Goal: Task Accomplishment & Management: Use online tool/utility

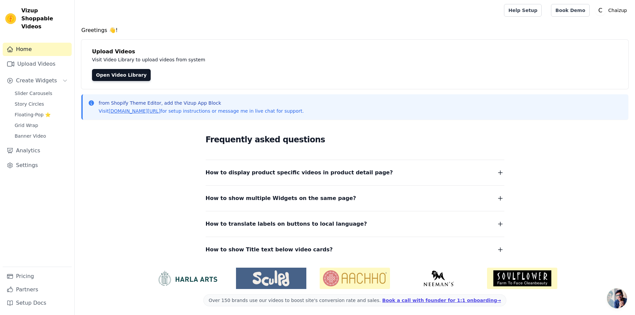
scroll to position [2, 0]
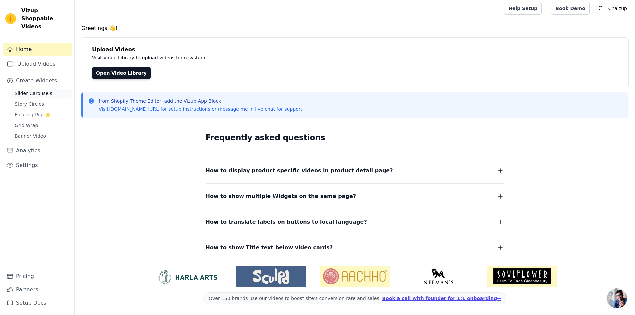
click at [53, 89] on link "Slider Carousels" at bounding box center [41, 93] width 61 height 9
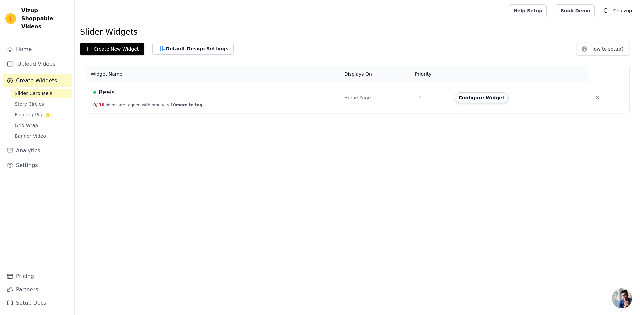
click at [472, 97] on button "Configure Widget" at bounding box center [481, 97] width 54 height 11
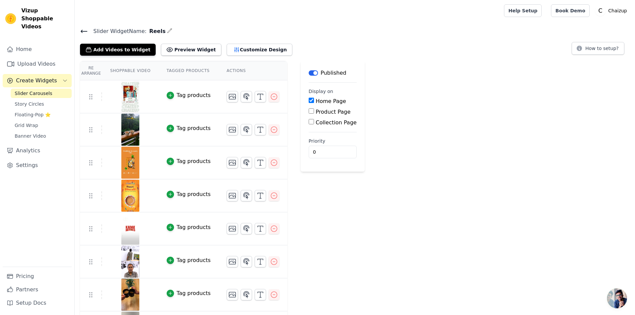
click at [308, 113] on input "Product Page" at bounding box center [310, 110] width 5 height 5
checkbox input "true"
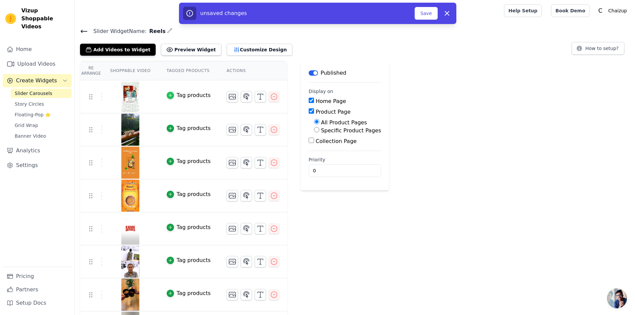
click at [167, 95] on div "button" at bounding box center [170, 95] width 7 height 7
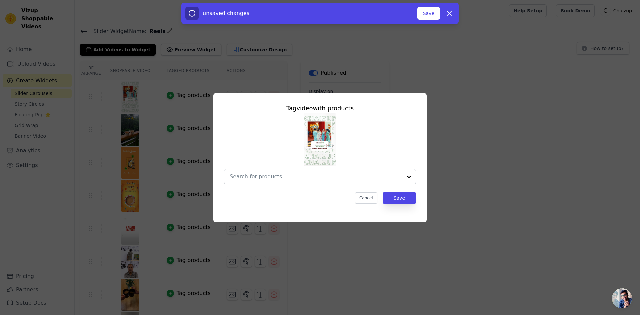
click at [270, 178] on input "text" at bounding box center [315, 177] width 173 height 8
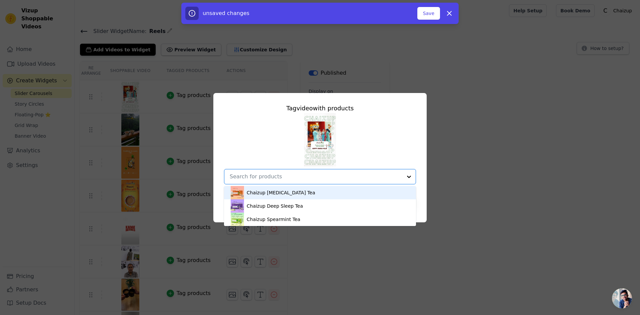
click at [291, 193] on div "Chaizup [MEDICAL_DATA] Tea" at bounding box center [319, 192] width 179 height 13
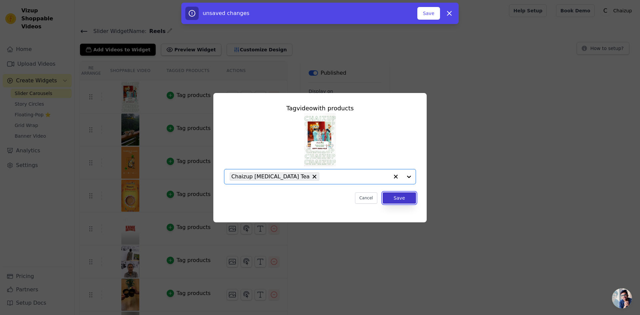
click at [407, 196] on button "Save" at bounding box center [398, 197] width 33 height 11
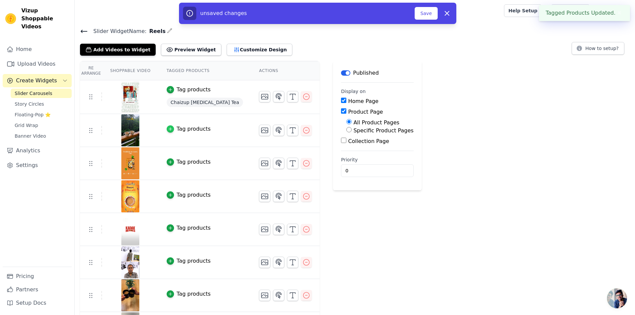
click at [169, 127] on div "button" at bounding box center [170, 128] width 7 height 7
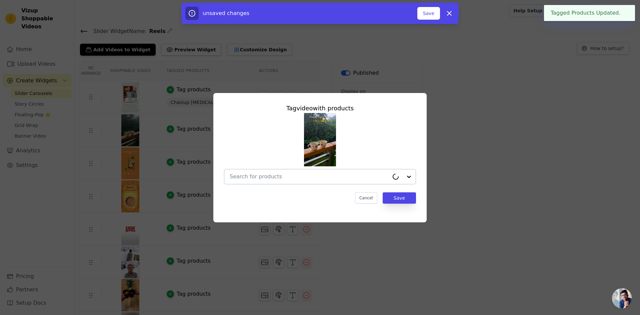
click at [307, 181] on div at bounding box center [308, 176] width 159 height 15
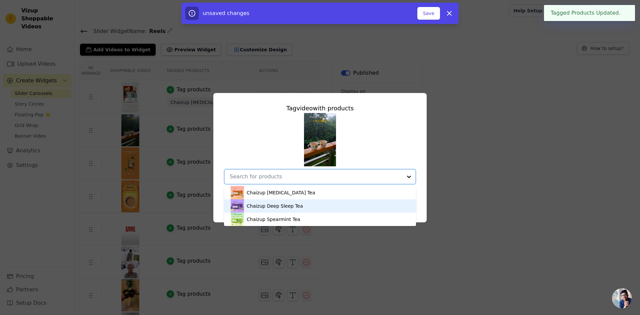
click at [258, 209] on div "Chaizup Deep Sleep Tea" at bounding box center [274, 206] width 56 height 7
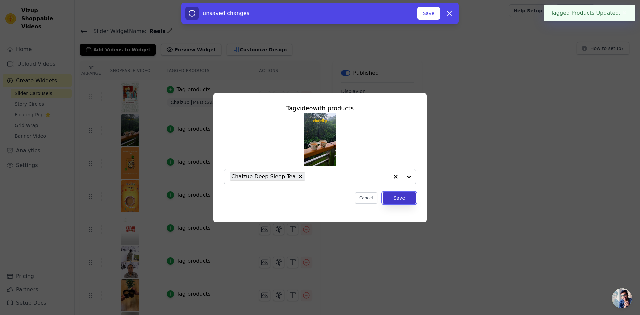
click at [396, 196] on button "Save" at bounding box center [398, 197] width 33 height 11
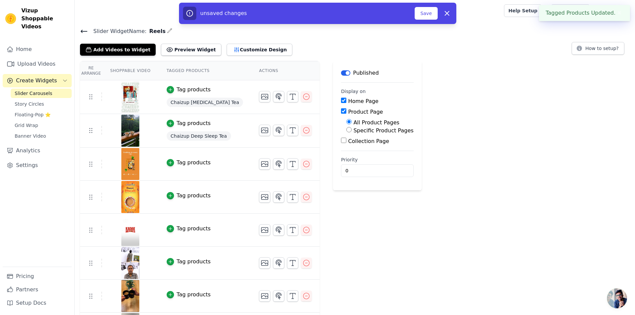
click at [179, 162] on div "Tag products" at bounding box center [194, 163] width 34 height 8
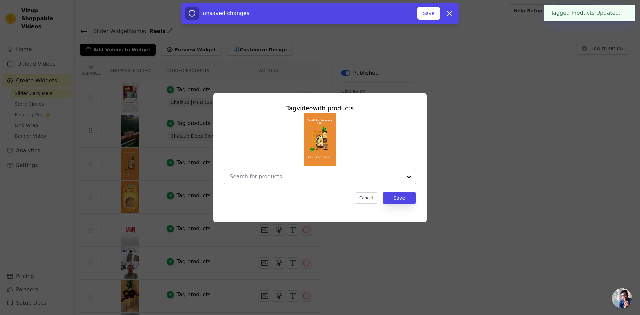
click at [267, 178] on input "text" at bounding box center [315, 177] width 173 height 8
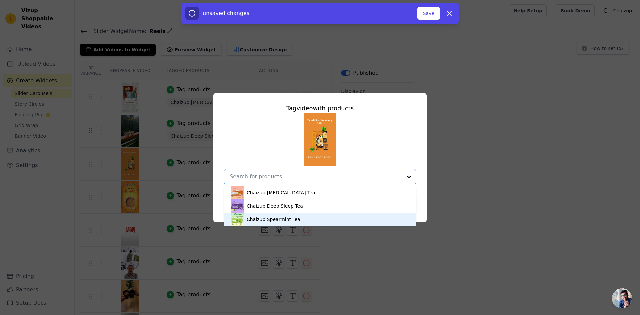
drag, startPoint x: 281, startPoint y: 218, endPoint x: 321, endPoint y: 211, distance: 39.9
click at [281, 218] on div "Chaizup Spearmint Tea" at bounding box center [273, 219] width 54 height 7
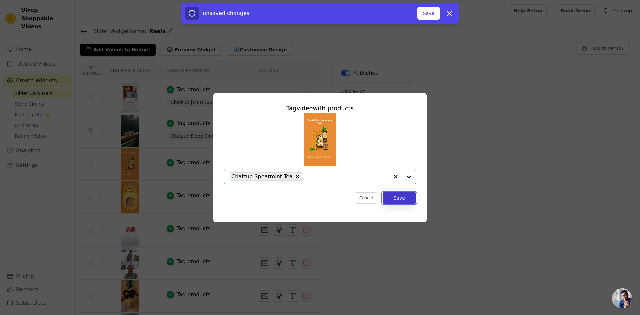
click at [394, 197] on button "Save" at bounding box center [398, 197] width 33 height 11
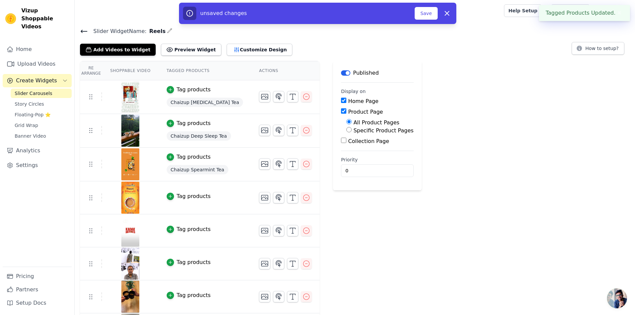
click at [126, 93] on img at bounding box center [130, 97] width 19 height 32
click at [130, 96] on img at bounding box center [130, 97] width 19 height 32
click at [245, 48] on button "Customize Design" at bounding box center [259, 50] width 66 height 12
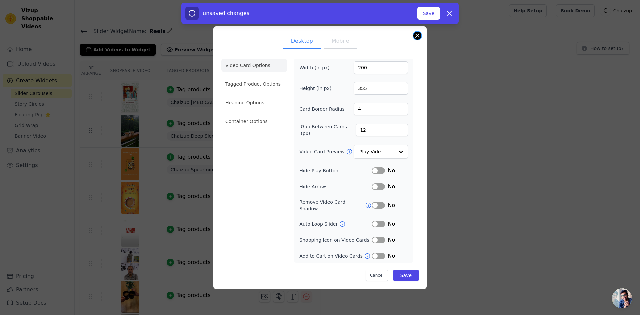
click at [418, 34] on button "Close modal" at bounding box center [417, 36] width 8 height 8
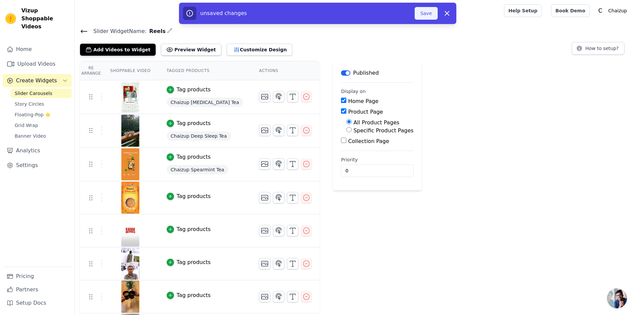
click at [425, 13] on button "Save" at bounding box center [425, 13] width 23 height 13
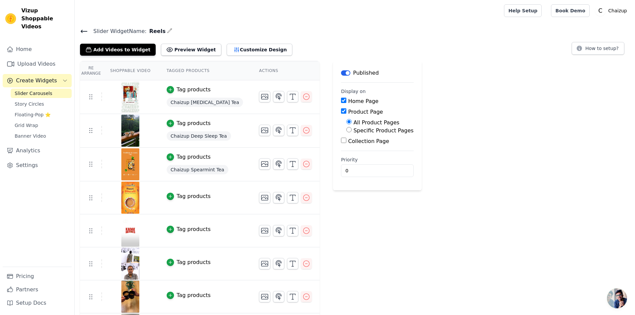
click at [82, 30] on icon at bounding box center [84, 31] width 8 height 8
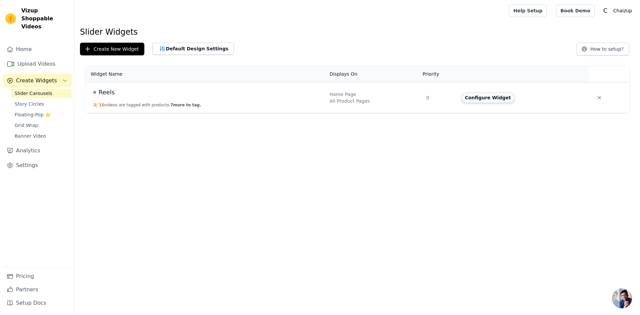
click at [487, 94] on button "Configure Widget" at bounding box center [488, 97] width 54 height 11
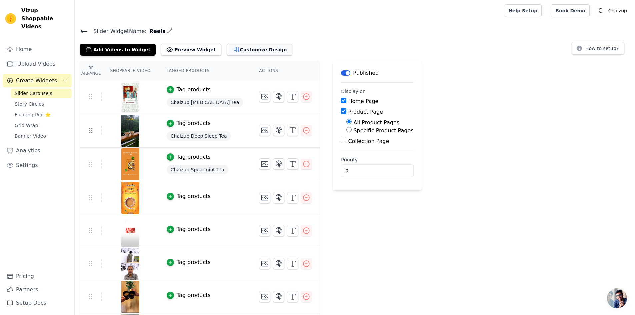
click at [233, 50] on icon "button" at bounding box center [236, 49] width 7 height 7
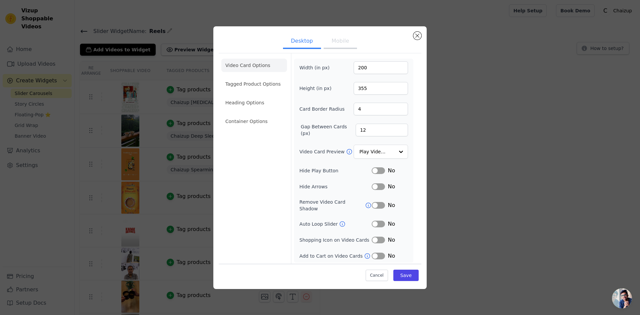
click at [378, 171] on button "Label" at bounding box center [377, 170] width 13 height 7
click at [380, 220] on button "Label" at bounding box center [377, 223] width 13 height 7
click at [379, 186] on button "Label" at bounding box center [377, 186] width 13 height 7
click at [386, 153] on input "Video Card Preview" at bounding box center [376, 151] width 34 height 13
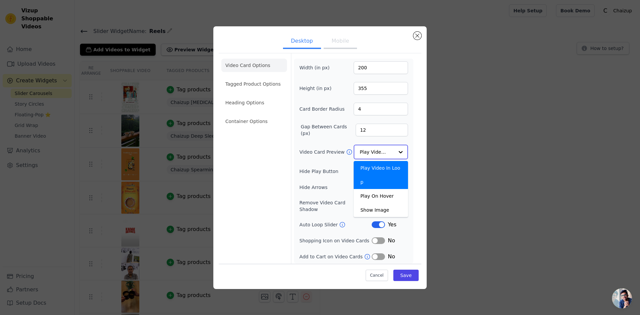
click at [395, 170] on div "Play Video In Loop" at bounding box center [380, 175] width 54 height 28
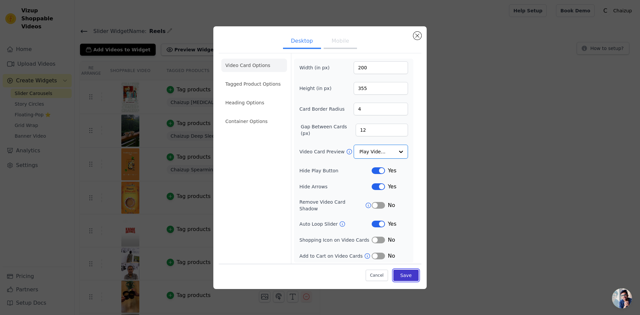
click at [405, 273] on button "Save" at bounding box center [405, 274] width 25 height 11
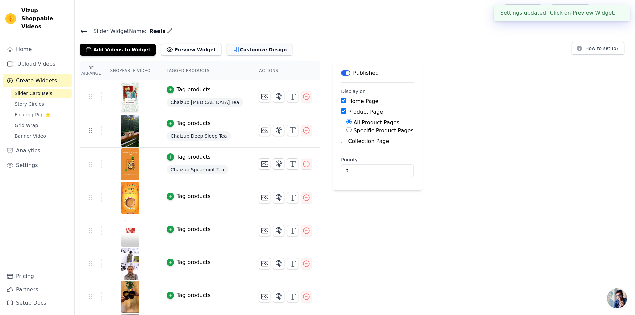
click at [226, 53] on button "Customize Design" at bounding box center [259, 50] width 66 height 12
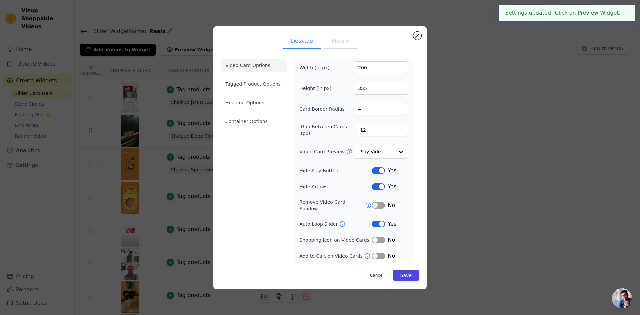
click at [336, 44] on button "Mobile" at bounding box center [339, 41] width 33 height 15
click at [302, 44] on button "Desktop" at bounding box center [302, 41] width 38 height 15
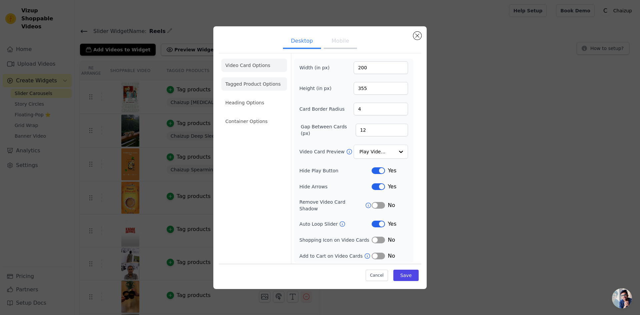
click at [259, 115] on li "Tagged Product Options" at bounding box center [254, 121] width 66 height 13
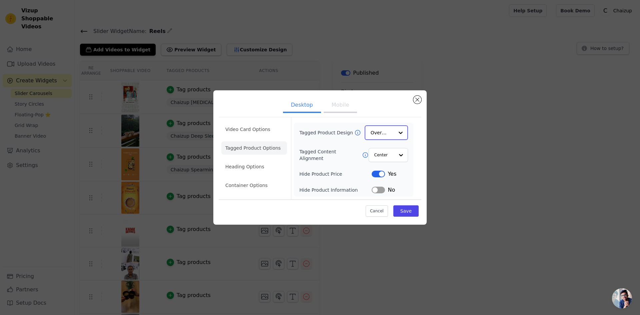
click at [391, 136] on input "Tagged Product Design" at bounding box center [381, 132] width 23 height 13
click at [391, 178] on div "Minimalist" at bounding box center [385, 177] width 43 height 14
click at [400, 207] on button "Save" at bounding box center [405, 210] width 25 height 11
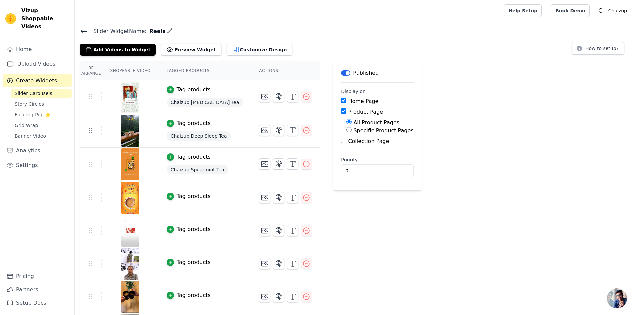
click at [181, 102] on span "Chaizup [MEDICAL_DATA] Tea" at bounding box center [205, 102] width 76 height 9
click at [169, 89] on icon "button" at bounding box center [170, 89] width 3 height 3
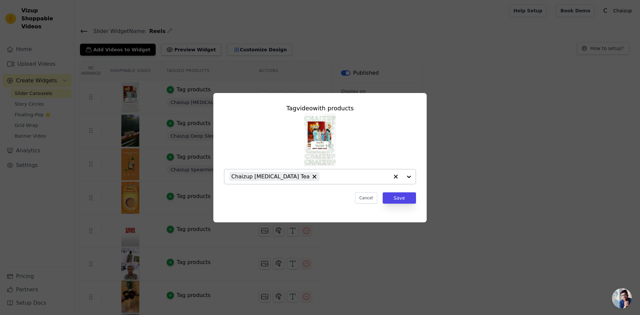
click at [392, 176] on icon "button" at bounding box center [395, 176] width 7 height 7
click at [408, 176] on div at bounding box center [408, 176] width 13 height 15
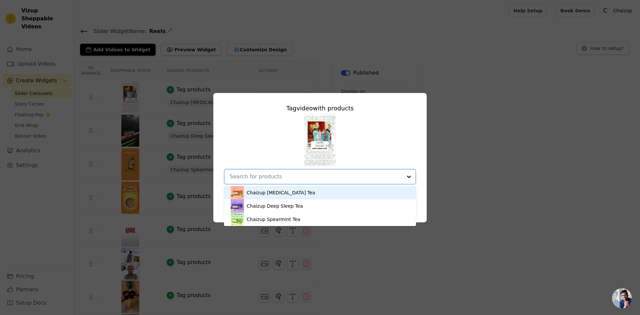
drag, startPoint x: 387, startPoint y: 178, endPoint x: 391, endPoint y: 185, distance: 8.2
click at [387, 178] on input "text" at bounding box center [315, 177] width 173 height 8
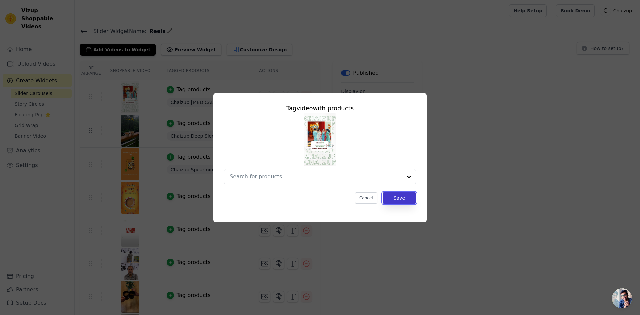
click at [398, 198] on button "Save" at bounding box center [398, 197] width 33 height 11
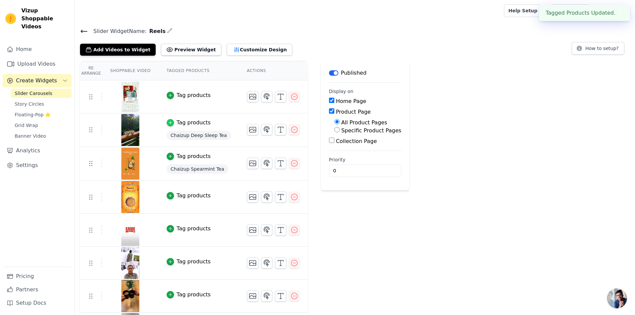
click at [168, 124] on icon "button" at bounding box center [170, 122] width 5 height 5
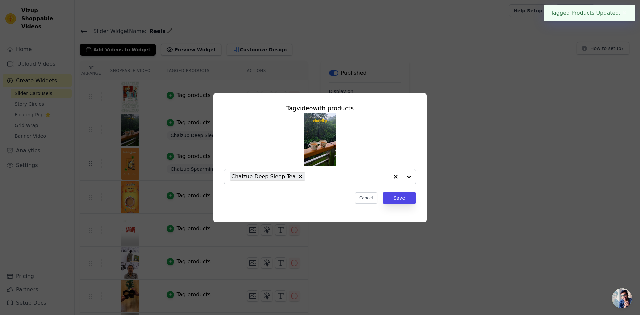
click at [394, 175] on icon "button" at bounding box center [395, 176] width 7 height 7
click at [403, 201] on button "Save" at bounding box center [398, 197] width 33 height 11
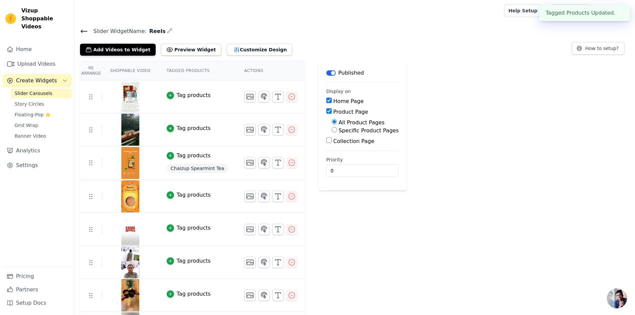
click at [189, 168] on span "Chaizup Spearmint Tea" at bounding box center [198, 168] width 62 height 9
click at [177, 154] on div "Tag products" at bounding box center [194, 156] width 34 height 8
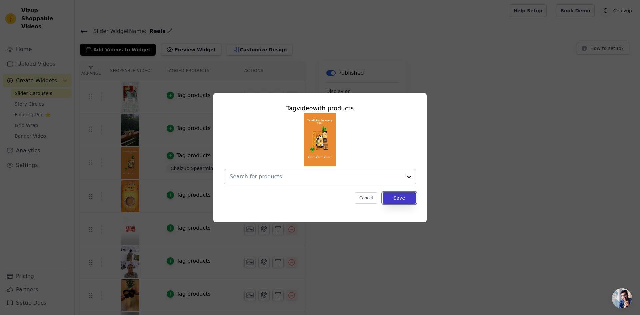
click at [398, 194] on button "Save" at bounding box center [398, 197] width 33 height 11
